Goal: Information Seeking & Learning: Check status

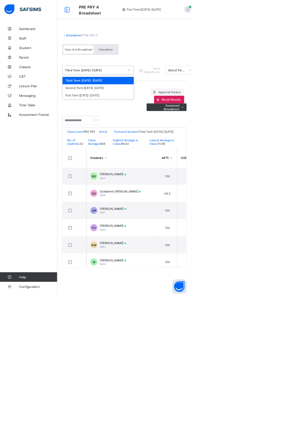
click at [53, 198] on div "Dashboard Staff Student Parent Classes CBT Lesson Plan Messaging Time Table Ass…" at bounding box center [42, 233] width 85 height 410
click at [159, 72] on span "Cumulative" at bounding box center [156, 73] width 20 height 5
click at [37, 232] on div "Dashboard Staff Student Parent Classes Broadsheet CBT Lesson Plan Messaging Tim…" at bounding box center [42, 233] width 85 height 410
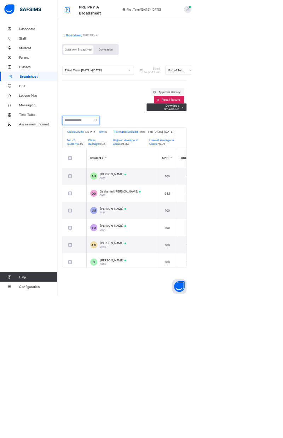
click at [138, 177] on input "text" at bounding box center [119, 177] width 55 height 13
click at [29, 260] on div "Dashboard Staff Student Parent Classes Broadsheet CBT Lesson Plan Messaging Tim…" at bounding box center [42, 233] width 85 height 410
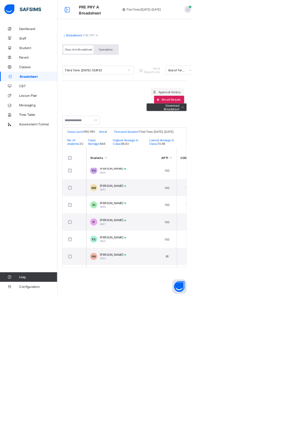
scroll to position [0, 1]
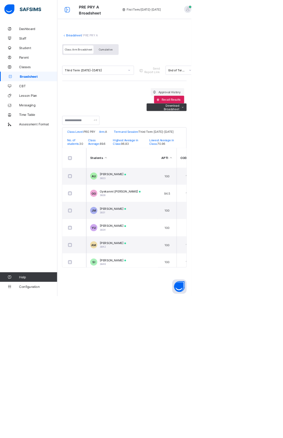
click at [57, 113] on span "Broadsheet" at bounding box center [56, 113] width 55 height 6
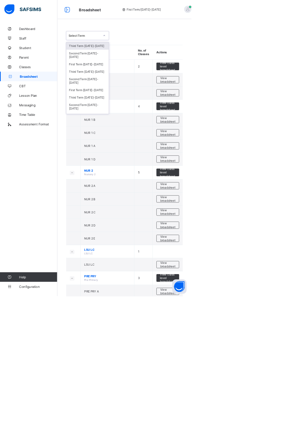
click at [141, 101] on div "Third Term 2024-2025" at bounding box center [129, 106] width 63 height 11
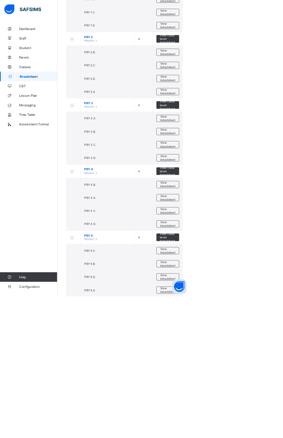
scroll to position [598, 0]
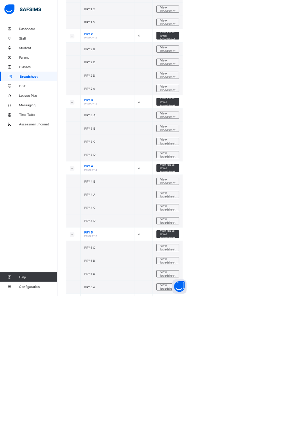
click at [244, 361] on span "View broadsheet" at bounding box center [248, 366] width 22 height 11
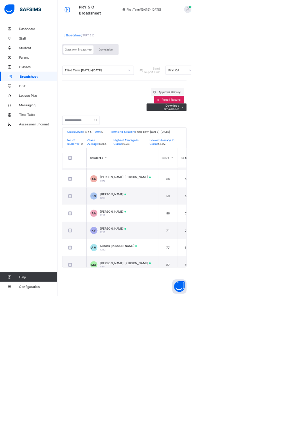
scroll to position [199, 0]
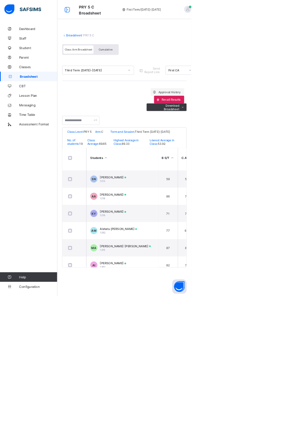
click at [186, 319] on div "KHADIJAH JIBRIN YUSUF 1219" at bounding box center [166, 316] width 39 height 11
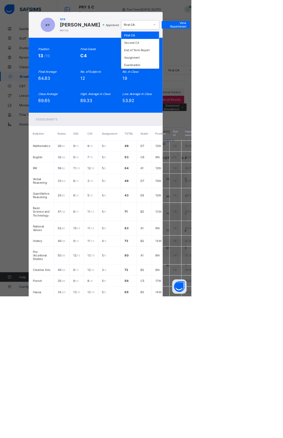
click at [282, 58] on div "KY 1219 KHADIJAH JIBRIN YUSUF PRY 5 C Approved option First CA focused, 1 of 5.…" at bounding box center [141, 219] width 283 height 438
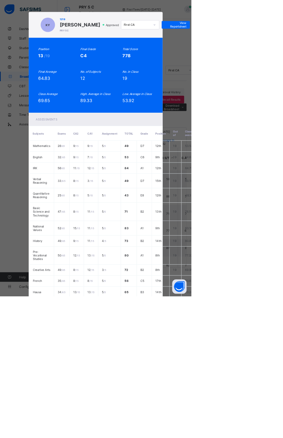
click at [86, 196] on div "KY 1219 KHADIJAH JIBRIN YUSUF PRY 5 C Approved First CA View Reportsheet Positi…" at bounding box center [141, 219] width 283 height 438
click at [282, 138] on div "KY 1219 KHADIJAH JIBRIN YUSUF PRY 5 C Approved First CA View Reportsheet Positi…" at bounding box center [141, 219] width 283 height 438
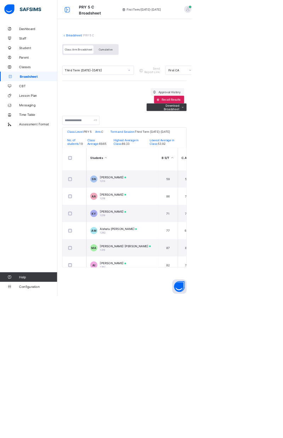
click at [156, 73] on span "Cumulative" at bounding box center [156, 73] width 20 height 5
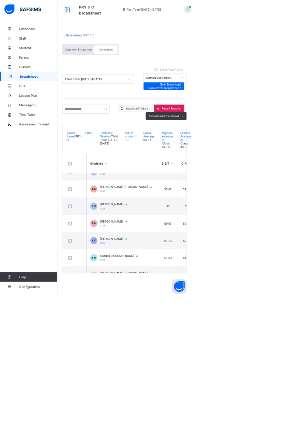
scroll to position [168, 0]
click at [194, 356] on span "[PERSON_NAME]" at bounding box center [170, 353] width 47 height 6
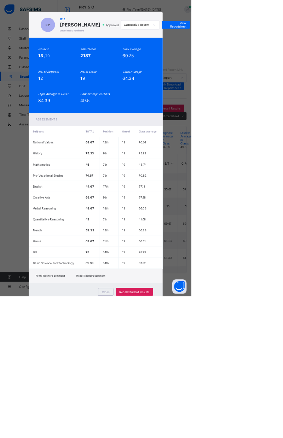
click at [275, 42] on span "View Reportsheet" at bounding box center [259, 36] width 31 height 11
